Goal: Find specific page/section: Find specific page/section

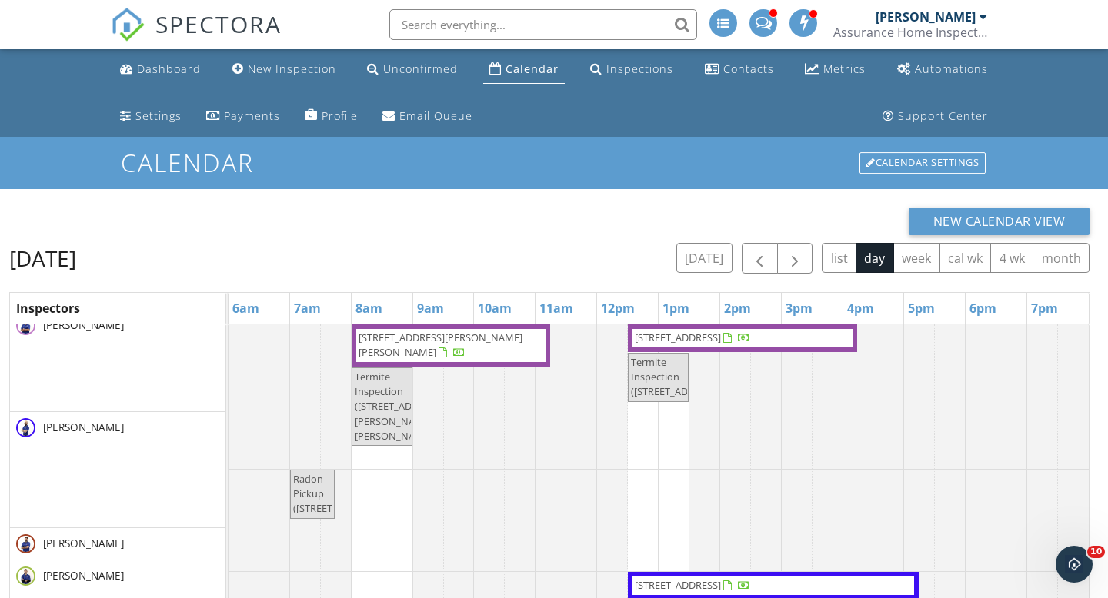
scroll to position [160, 0]
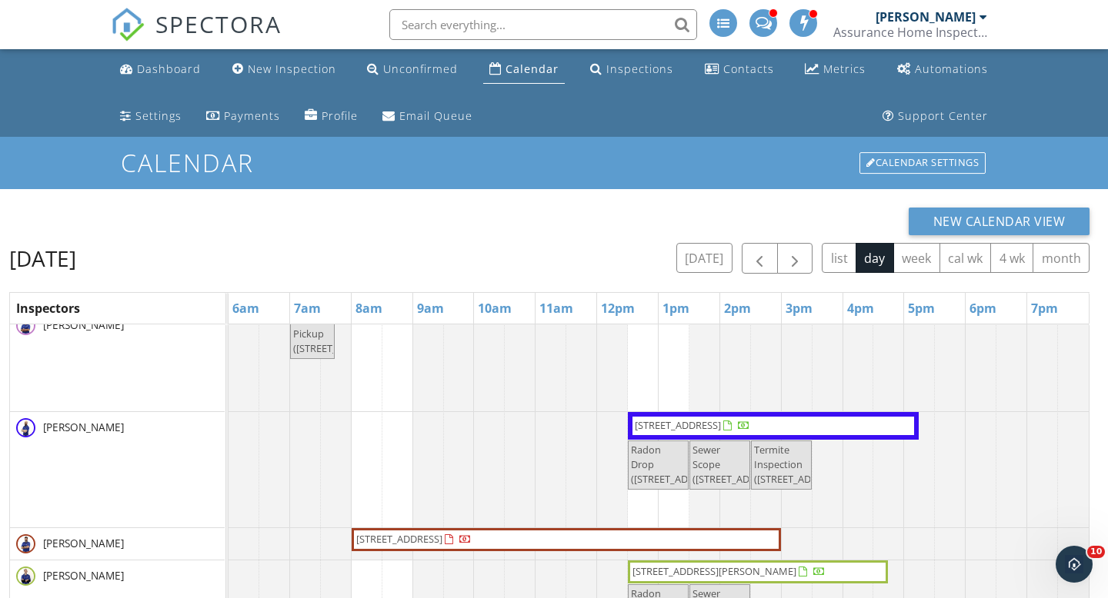
click at [528, 18] on input "text" at bounding box center [543, 24] width 308 height 31
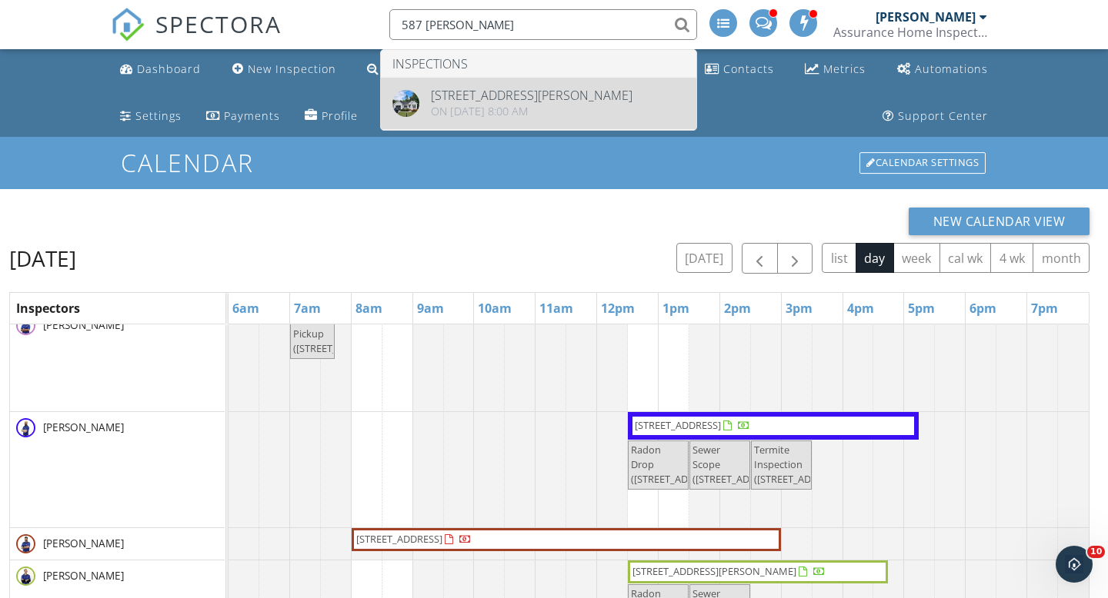
type input "587 porter"
